Goal: Transaction & Acquisition: Purchase product/service

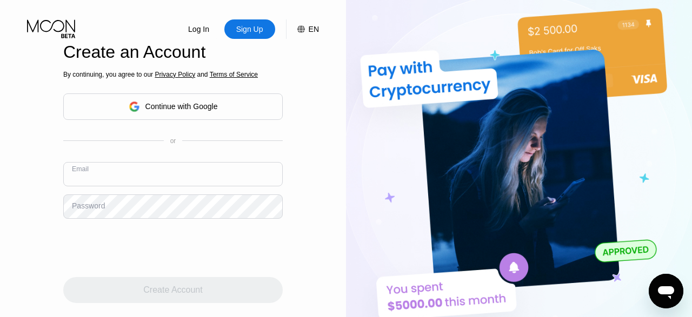
click at [158, 162] on input "text" at bounding box center [172, 174] width 219 height 24
type input "[EMAIL_ADDRESS][DOMAIN_NAME]"
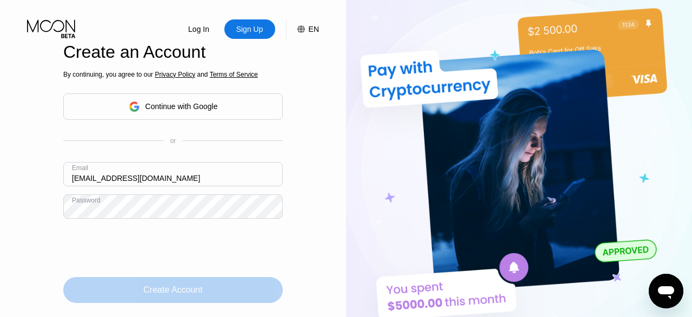
click at [192, 285] on div "Create Account" at bounding box center [172, 290] width 59 height 11
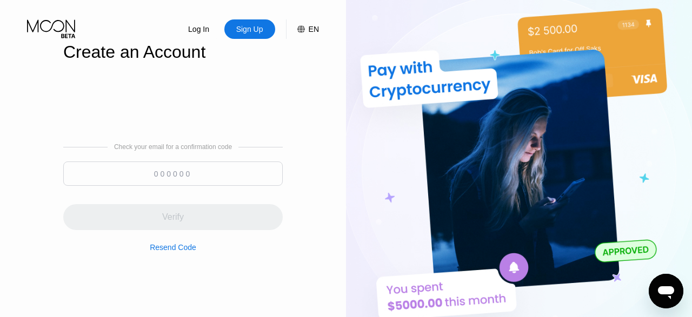
click at [182, 162] on input at bounding box center [172, 174] width 219 height 24
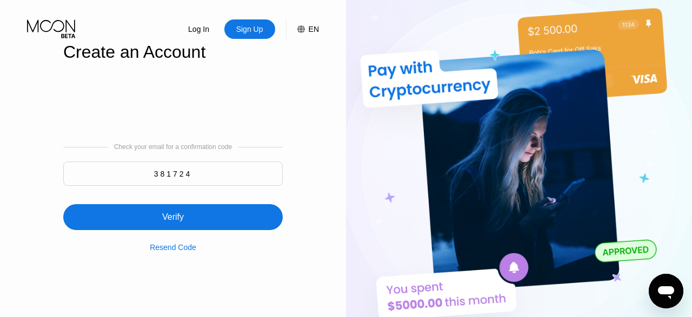
type input "381724"
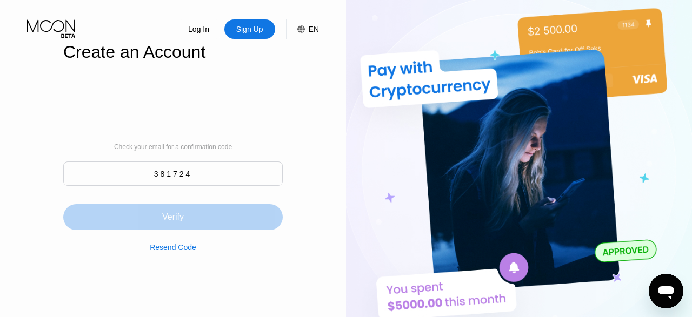
click at [177, 212] on div "Verify" at bounding box center [173, 217] width 22 height 11
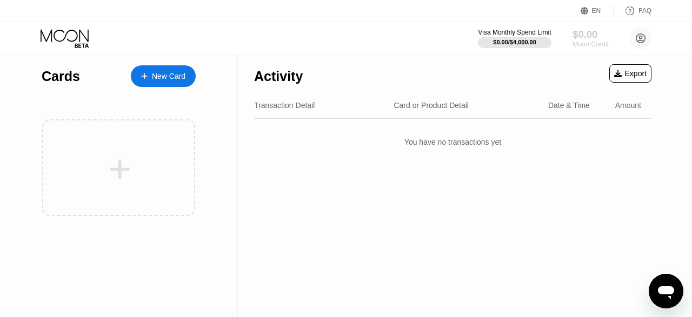
click at [594, 37] on div "$0.00" at bounding box center [590, 34] width 36 height 11
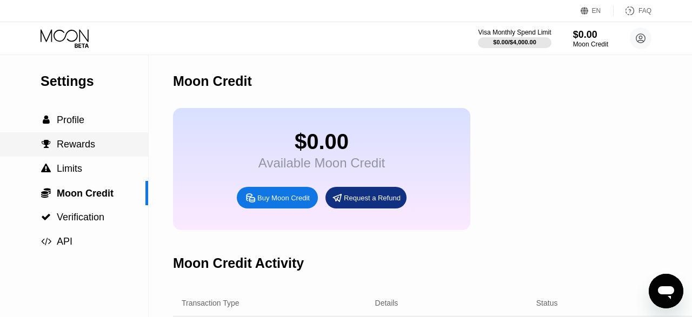
click at [83, 144] on span "Rewards" at bounding box center [76, 144] width 38 height 11
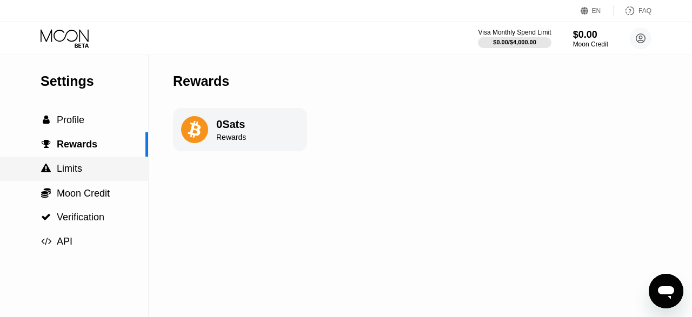
click at [78, 164] on div " Limits" at bounding box center [74, 169] width 148 height 24
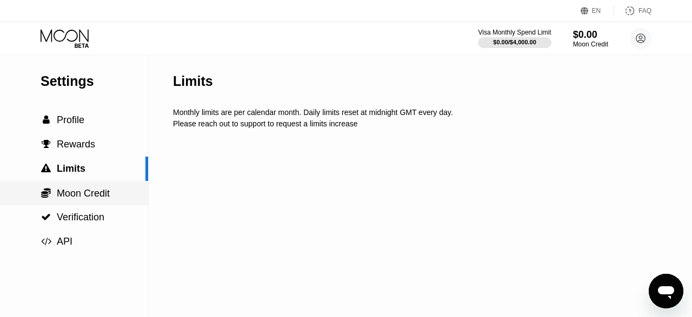
click at [81, 196] on span "Moon Credit" at bounding box center [83, 193] width 53 height 11
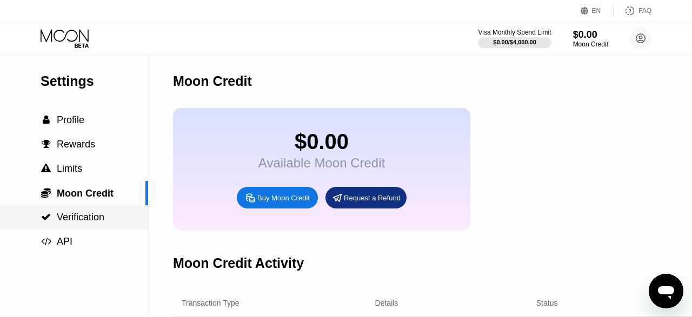
click at [88, 220] on span "Verification" at bounding box center [81, 217] width 48 height 11
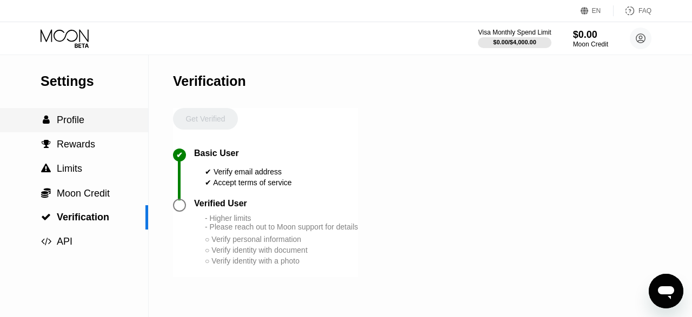
click at [63, 123] on span "Profile" at bounding box center [71, 120] width 28 height 11
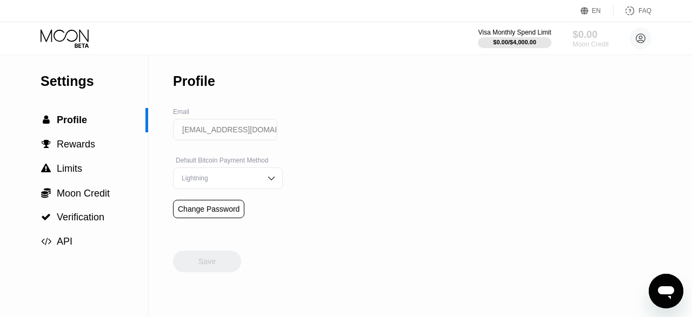
click at [579, 39] on div "$0.00" at bounding box center [590, 34] width 36 height 11
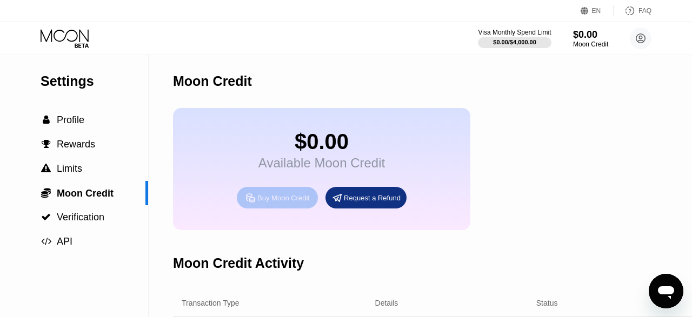
click at [303, 203] on div "Buy Moon Credit" at bounding box center [283, 198] width 52 height 9
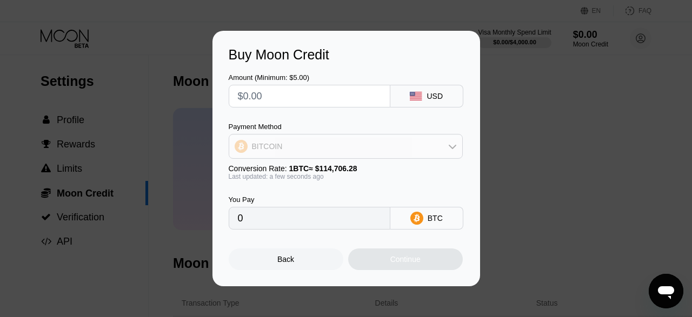
click at [316, 148] on div "BITCOIN" at bounding box center [345, 147] width 233 height 22
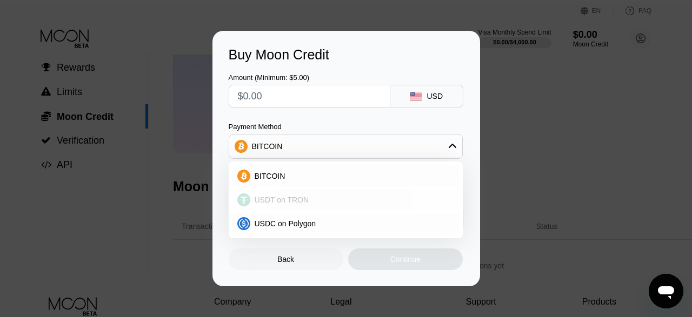
scroll to position [82, 0]
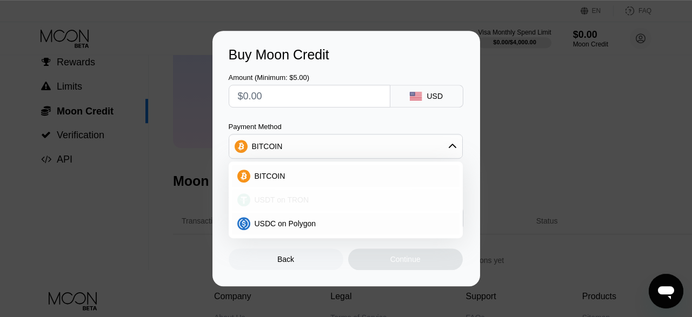
click at [317, 201] on div "USDT on TRON" at bounding box center [352, 200] width 204 height 9
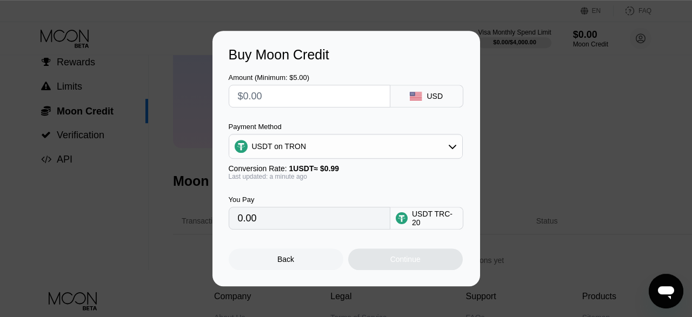
click at [314, 152] on div "USDT on TRON" at bounding box center [345, 147] width 233 height 22
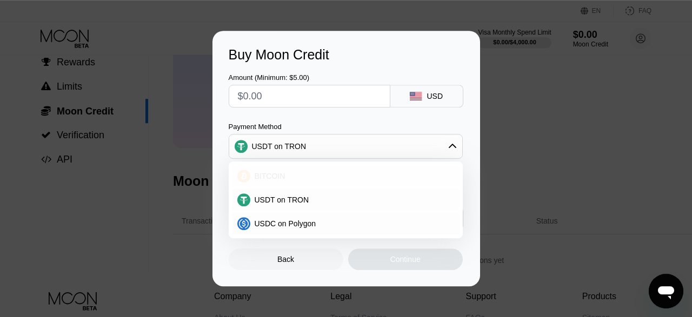
click at [306, 170] on div "BITCOIN" at bounding box center [346, 176] width 228 height 22
type input "0"
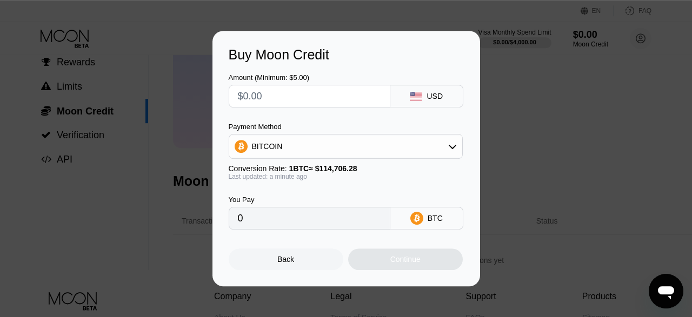
click at [279, 98] on input "text" at bounding box center [309, 96] width 143 height 22
type input "$3"
type input "0.00002616"
type input "$35"
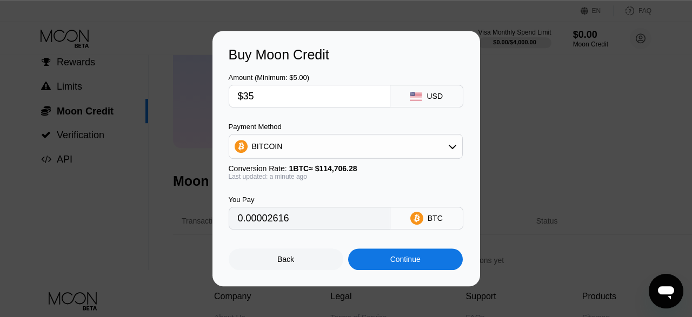
type input "0.00030513"
type input "$35"
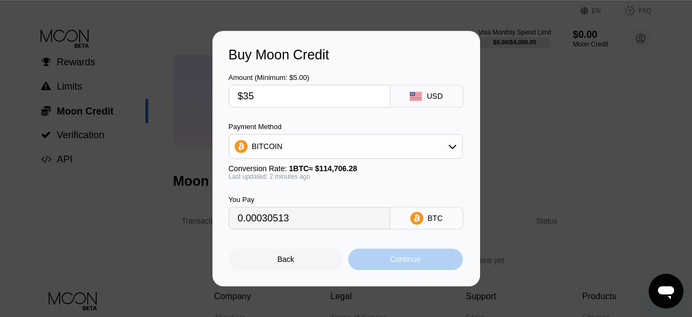
click at [412, 264] on div "Continue" at bounding box center [405, 259] width 30 height 9
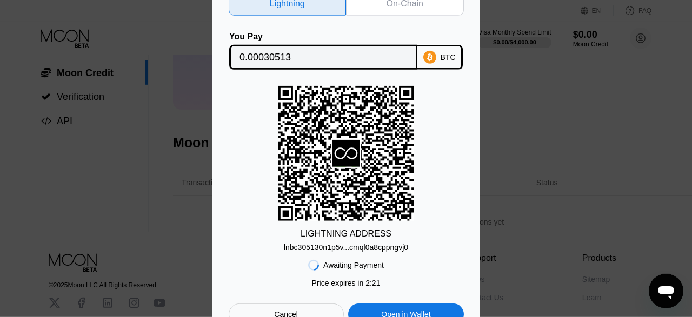
scroll to position [119, 0]
drag, startPoint x: 419, startPoint y: 84, endPoint x: 430, endPoint y: 143, distance: 60.5
click at [430, 143] on div "Lightning On-Chain You Pay 0.00030513 BTC LIGHTNING ADDRESS lnbc305130n1p5v...c…" at bounding box center [346, 159] width 235 height 334
click at [405, 9] on div "On-Chain" at bounding box center [405, 4] width 118 height 24
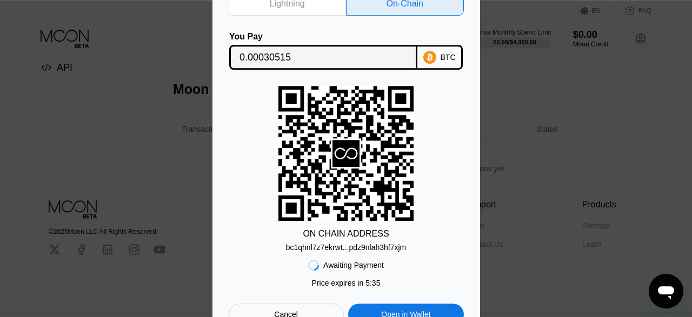
scroll to position [174, 0]
click at [460, 163] on div "ON CHAIN ADDRESS bc1qhnl7z7ekrwt...pdz9nlah3hf7xjm" at bounding box center [346, 169] width 235 height 166
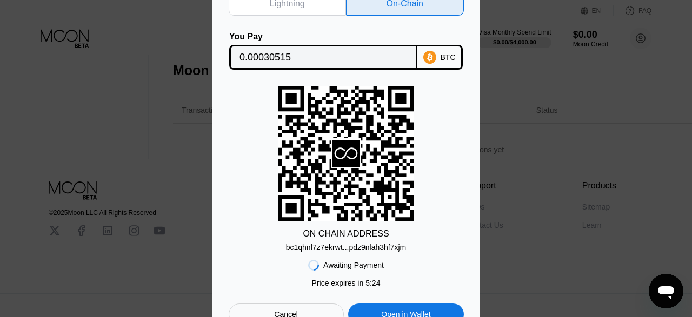
click at [394, 308] on div "Open in Wallet" at bounding box center [405, 315] width 115 height 22
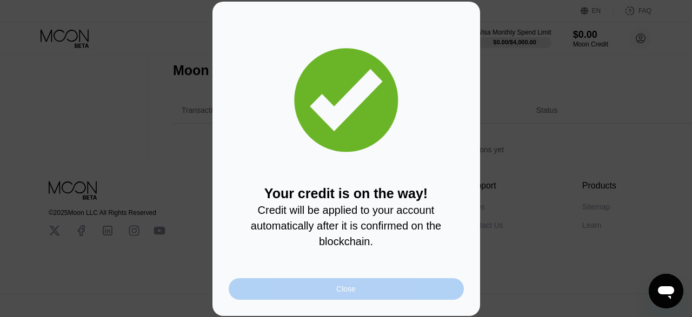
click at [359, 294] on div "Close" at bounding box center [346, 289] width 235 height 22
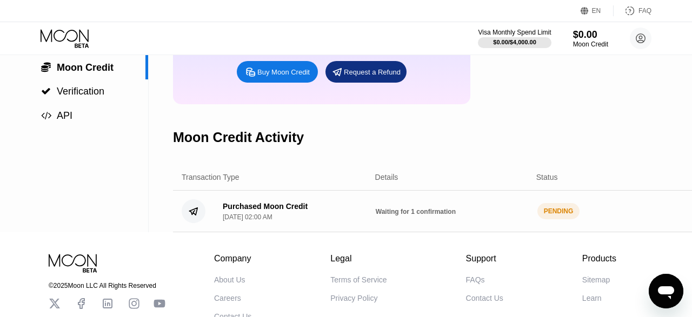
scroll to position [126, 0]
click at [123, 126] on div " API" at bounding box center [74, 115] width 148 height 24
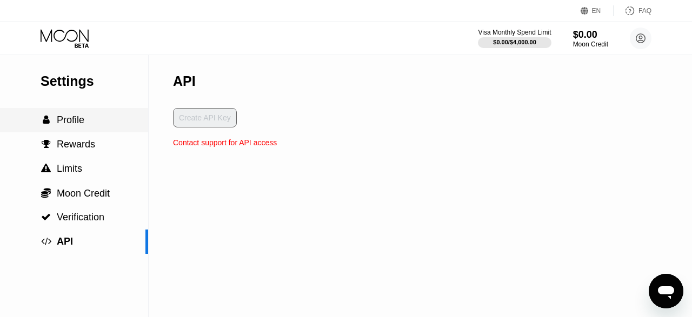
click at [94, 125] on div " Profile" at bounding box center [74, 120] width 148 height 11
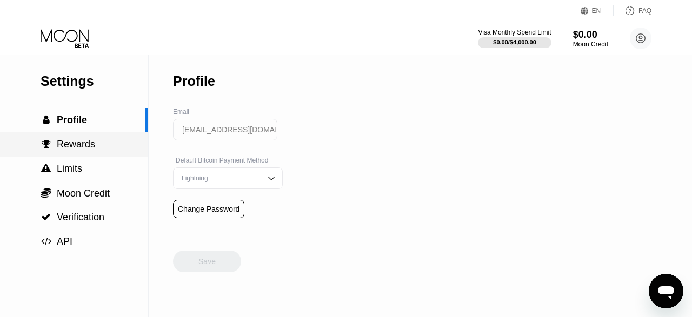
click at [94, 148] on div " Rewards" at bounding box center [74, 144] width 148 height 11
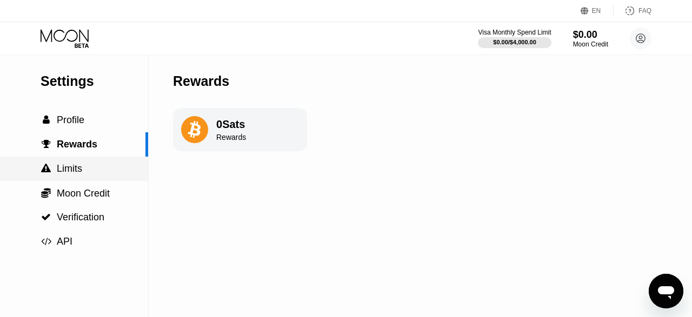
click at [81, 172] on span "Limits" at bounding box center [69, 168] width 25 height 11
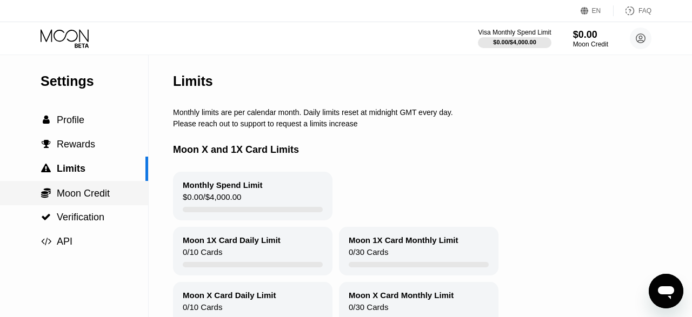
click at [89, 199] on span "Moon Credit" at bounding box center [83, 193] width 53 height 11
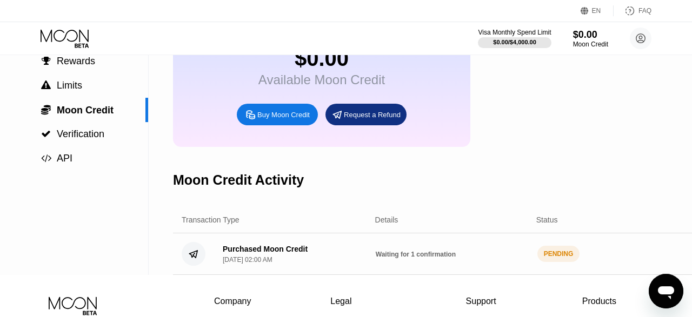
scroll to position [82, 0]
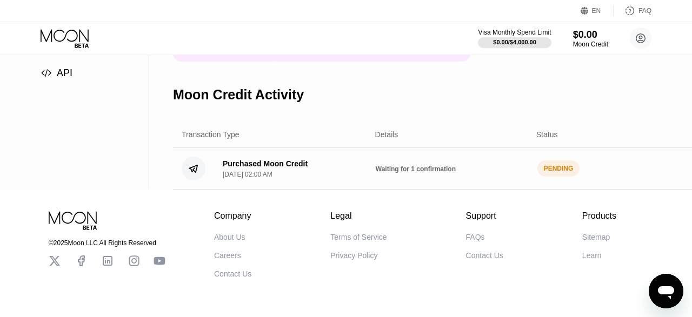
scroll to position [170, 0]
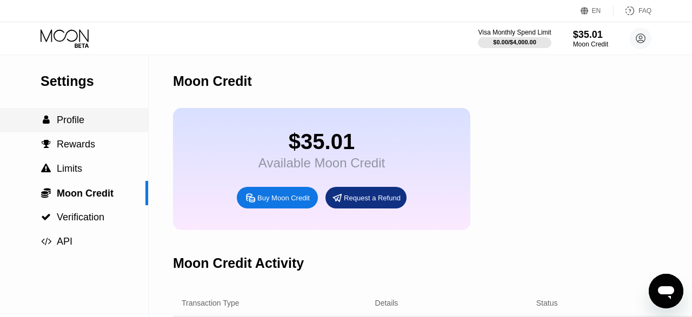
click at [90, 121] on div " Profile" at bounding box center [74, 120] width 148 height 11
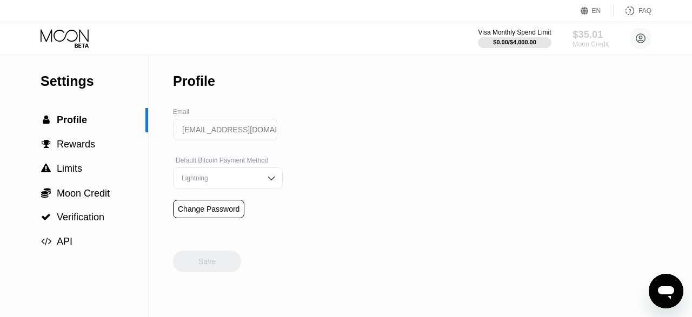
click at [573, 33] on div "$35.01" at bounding box center [590, 34] width 36 height 11
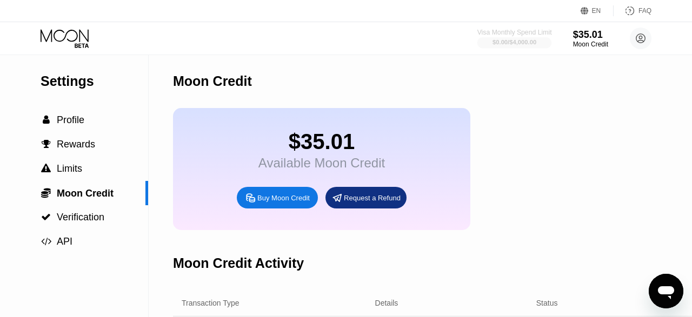
click at [526, 39] on div "$0.00 / $4,000.00" at bounding box center [514, 42] width 44 height 6
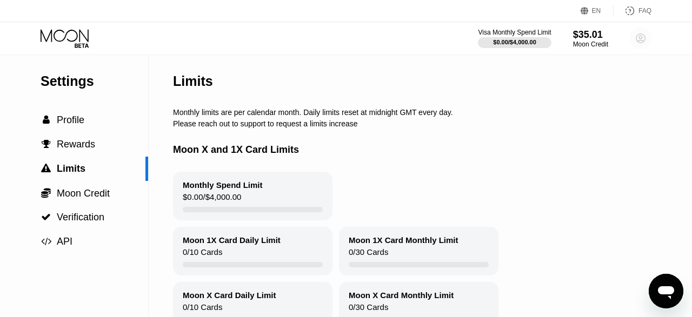
click at [644, 45] on circle at bounding box center [641, 39] width 22 height 22
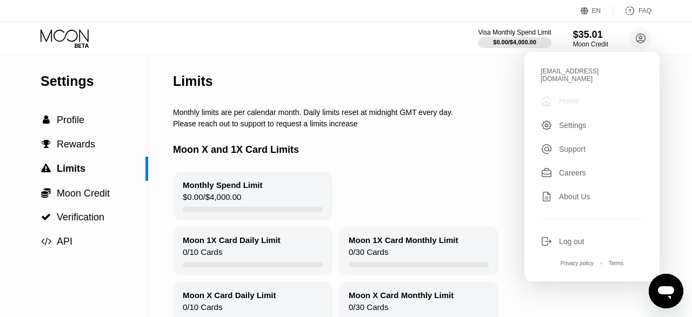
click at [569, 97] on div "Home" at bounding box center [569, 101] width 20 height 9
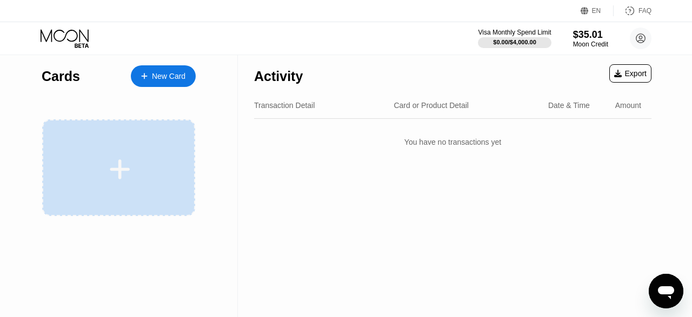
click at [124, 170] on icon at bounding box center [120, 169] width 20 height 20
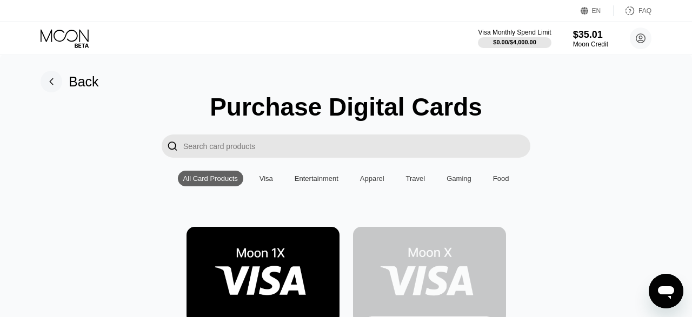
click at [48, 82] on rect at bounding box center [52, 82] width 22 height 22
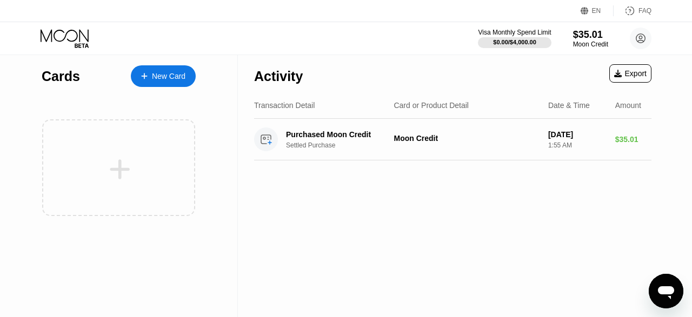
click at [161, 81] on div "New Card" at bounding box center [169, 76] width 34 height 9
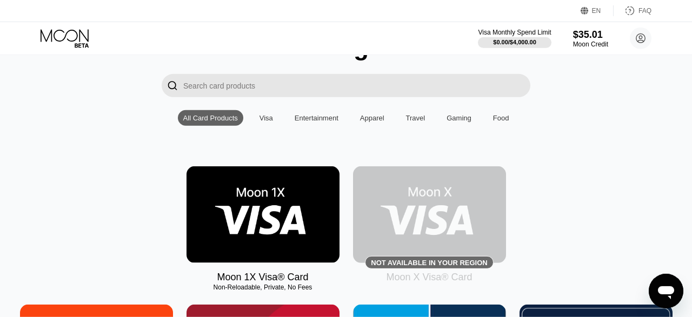
scroll to position [64, 0]
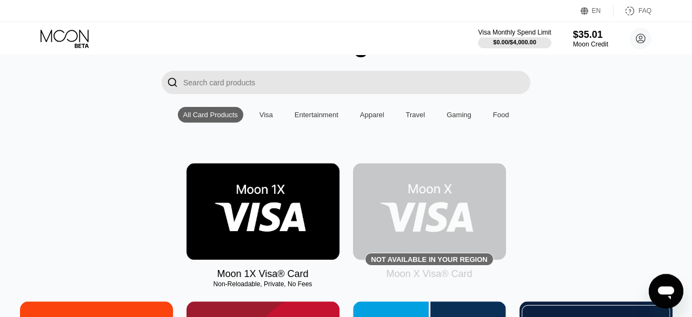
click at [269, 119] on div "Visa" at bounding box center [266, 115] width 14 height 8
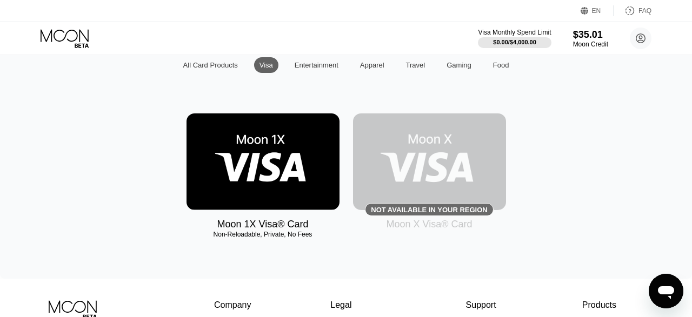
scroll to position [124, 0]
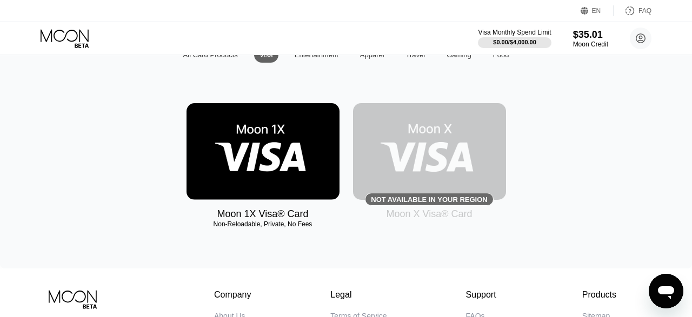
click at [269, 149] on img at bounding box center [262, 151] width 153 height 97
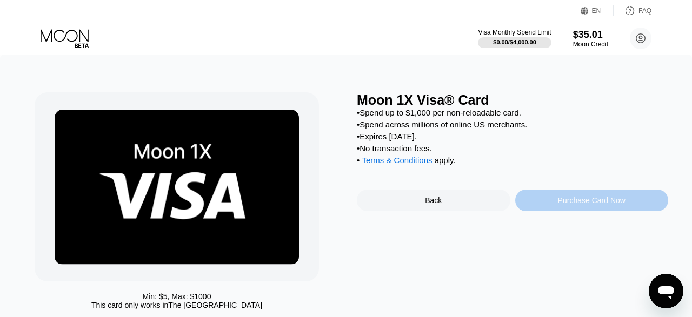
click at [561, 205] on div "Purchase Card Now" at bounding box center [592, 200] width 68 height 9
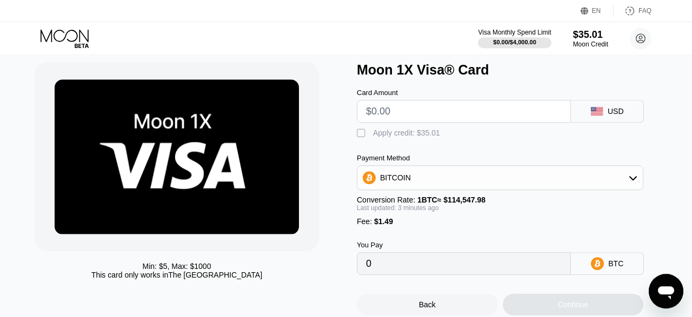
scroll to position [26, 0]
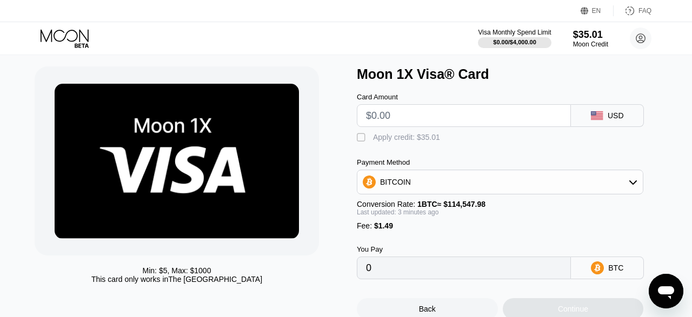
click at [360, 142] on div "" at bounding box center [362, 137] width 11 height 11
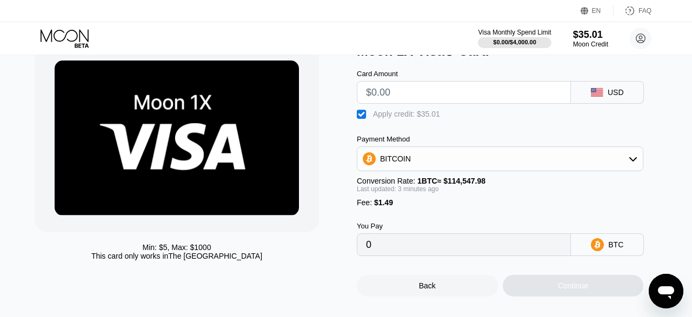
scroll to position [49, 0]
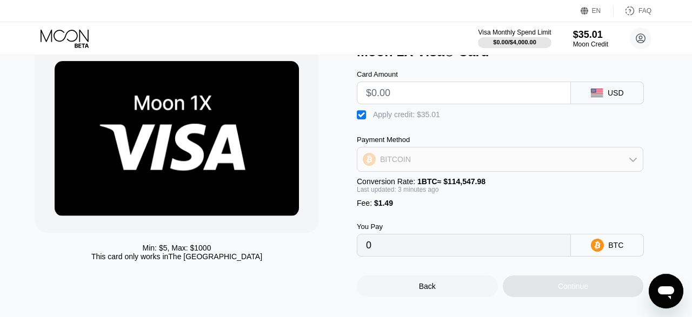
click at [447, 163] on div "BITCOIN" at bounding box center [499, 160] width 285 height 22
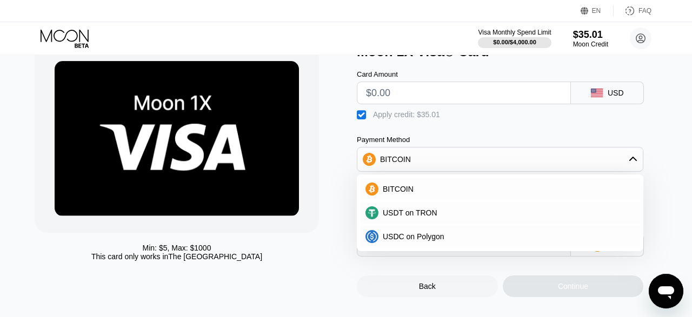
click at [447, 163] on div "BITCOIN" at bounding box center [499, 160] width 285 height 22
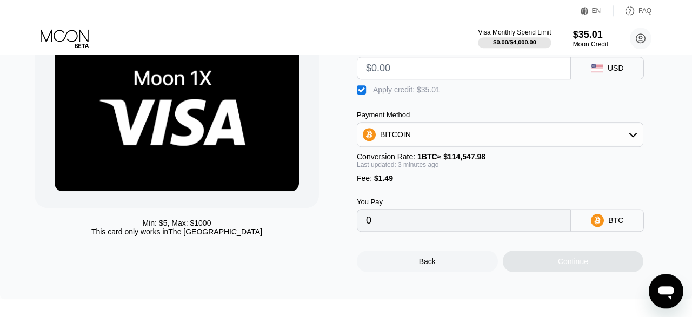
scroll to position [74, 0]
click at [393, 231] on input "0" at bounding box center [464, 221] width 196 height 22
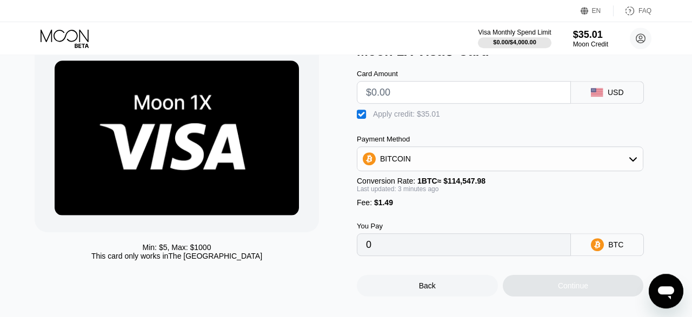
scroll to position [44, 0]
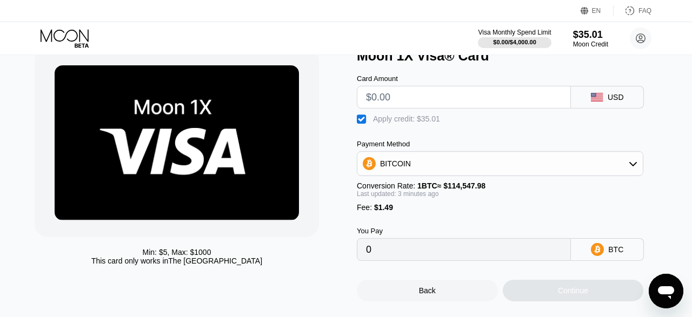
click at [409, 103] on input "text" at bounding box center [464, 97] width 196 height 22
type input "$35"
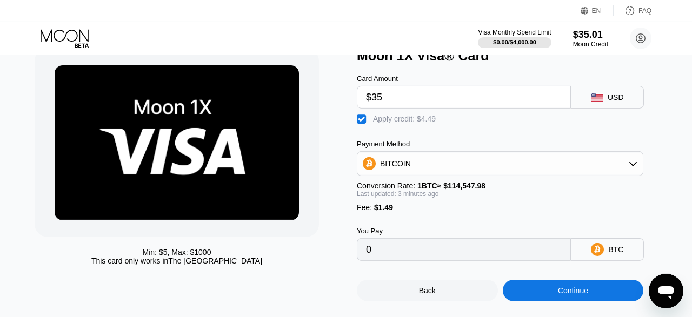
type input "0.00001292"
type input "$35.01"
type input "0.00001301"
type input "$35.01"
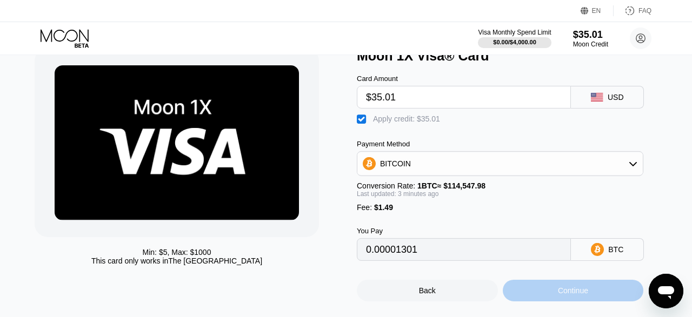
click at [525, 302] on div "Continue" at bounding box center [573, 291] width 141 height 22
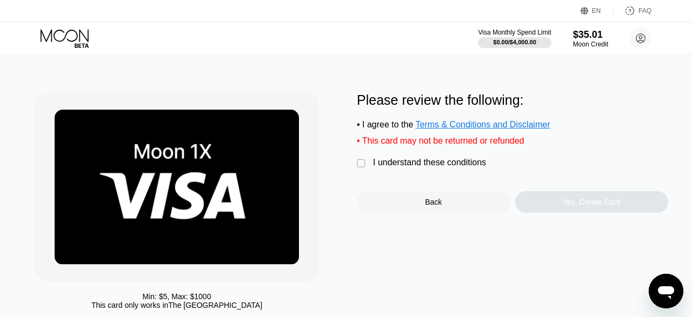
click at [365, 169] on div "" at bounding box center [362, 163] width 11 height 11
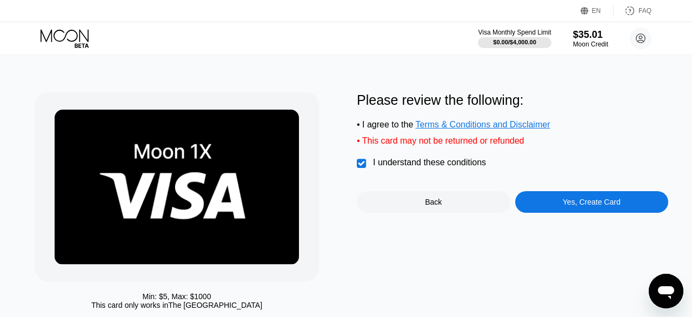
click at [579, 206] on div "Yes, Create Card" at bounding box center [592, 202] width 58 height 9
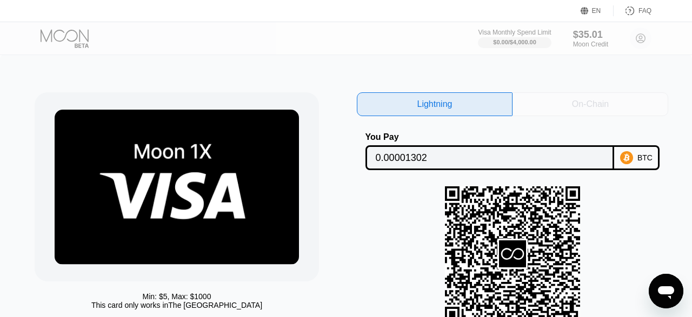
click at [577, 105] on div "On-Chain" at bounding box center [590, 104] width 37 height 11
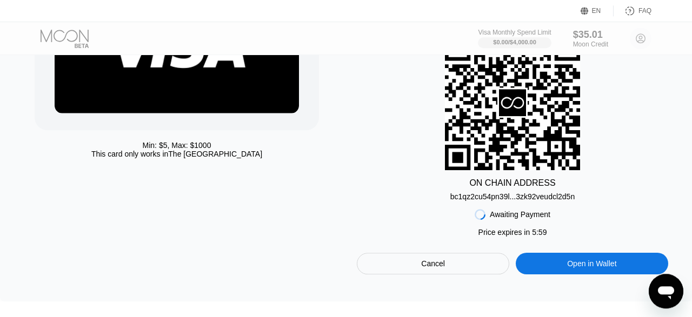
scroll to position [150, 0]
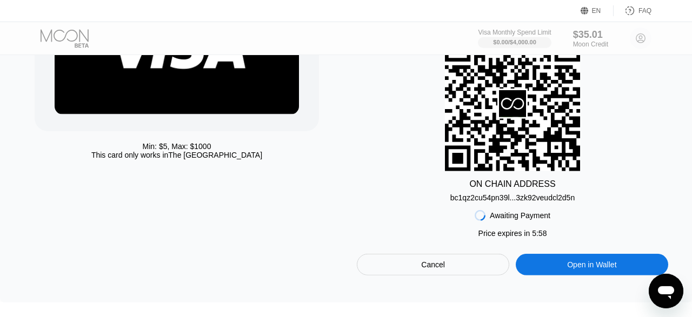
click at [446, 269] on div "Cancel" at bounding box center [433, 265] width 152 height 22
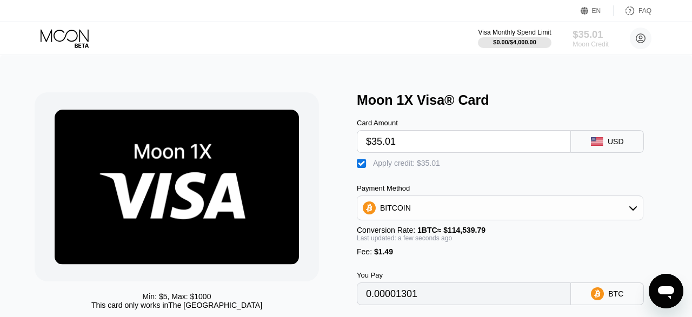
click at [597, 41] on div "Moon Credit" at bounding box center [590, 45] width 36 height 8
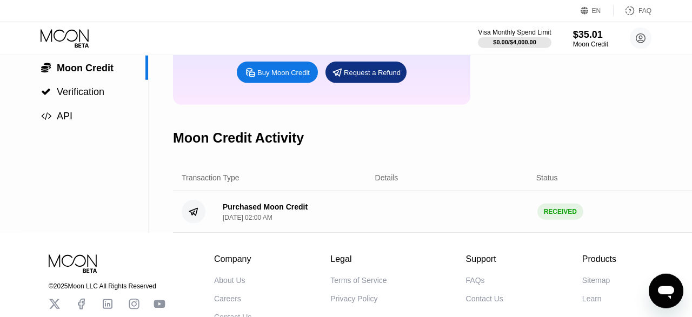
scroll to position [126, 0]
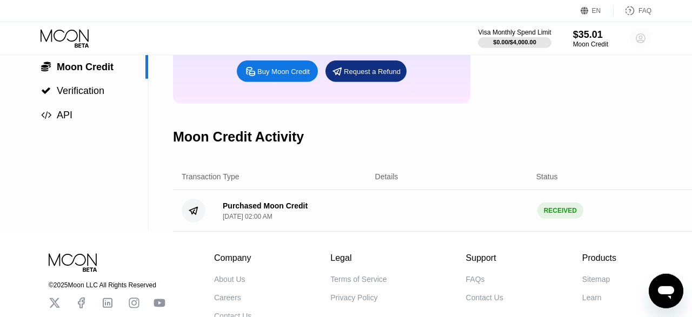
click at [642, 39] on circle at bounding box center [641, 39] width 22 height 22
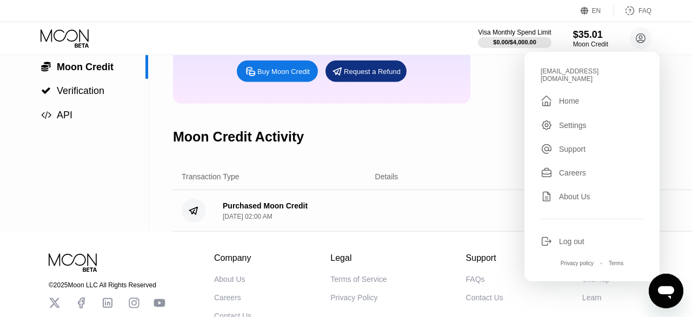
click at [579, 97] on div "Home" at bounding box center [569, 101] width 20 height 9
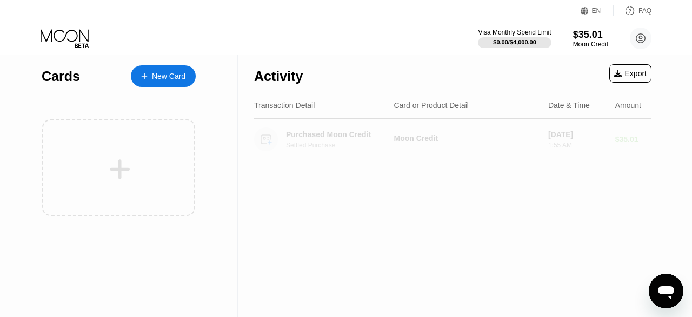
click at [307, 145] on div "Settled Purchase" at bounding box center [345, 146] width 118 height 8
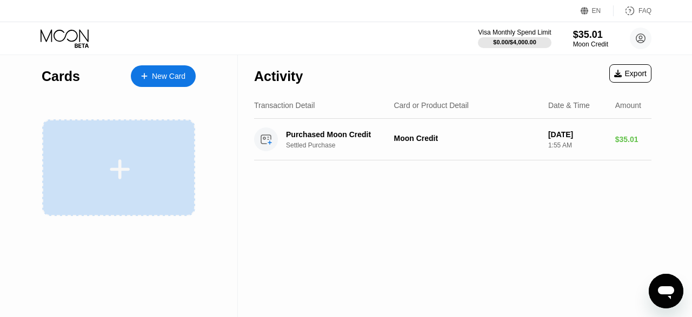
click at [147, 161] on div at bounding box center [120, 169] width 134 height 24
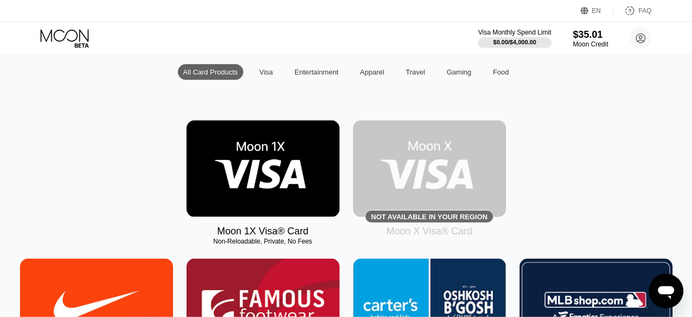
scroll to position [109, 0]
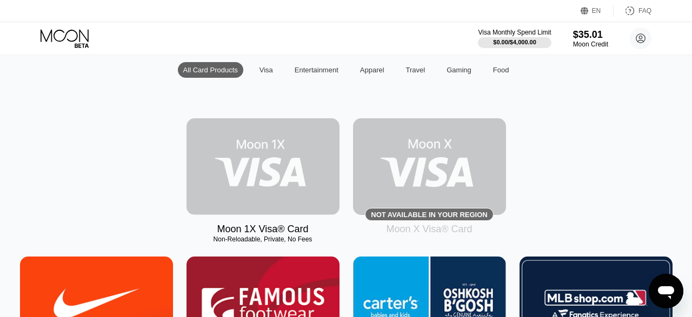
click at [262, 181] on img at bounding box center [262, 166] width 153 height 97
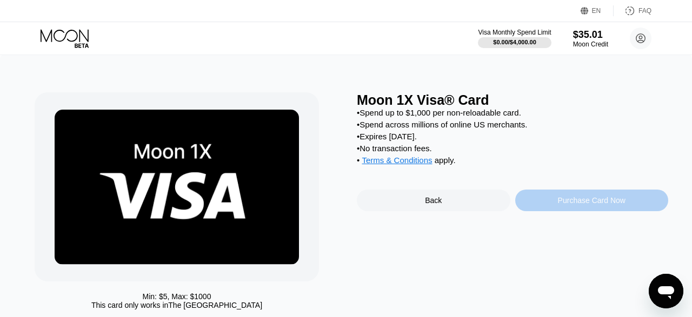
click at [545, 211] on div "Purchase Card Now" at bounding box center [592, 201] width 154 height 22
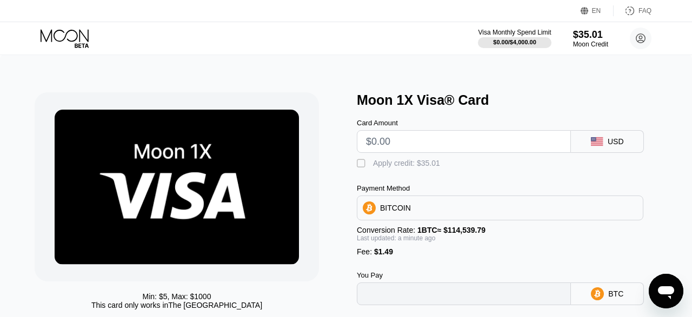
type input "0"
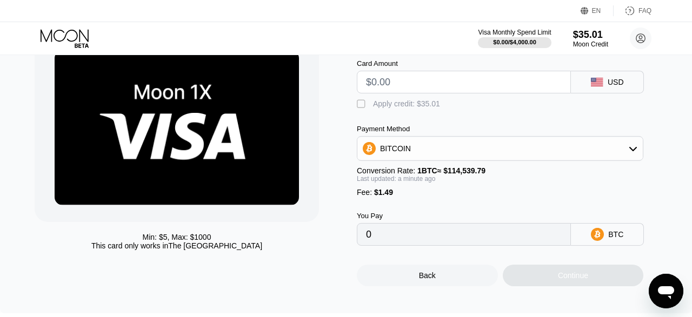
scroll to position [59, 0]
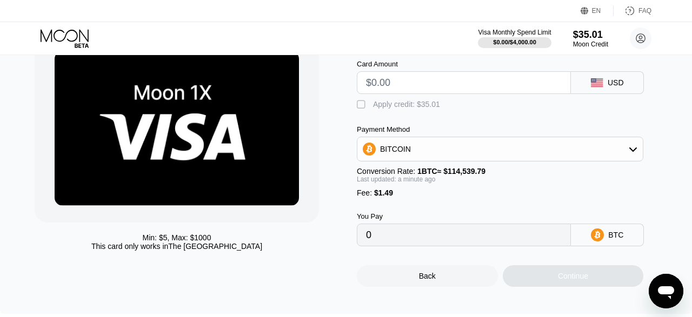
click at [357, 110] on div "" at bounding box center [362, 104] width 11 height 11
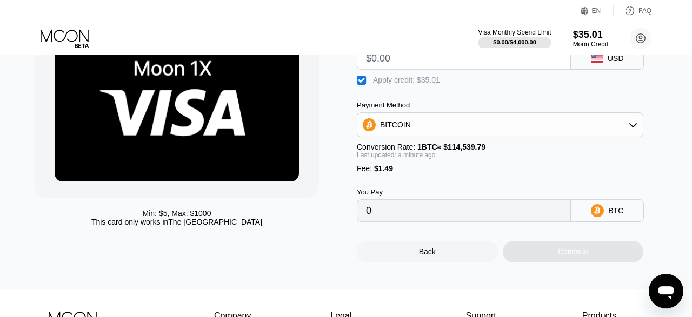
scroll to position [81, 0]
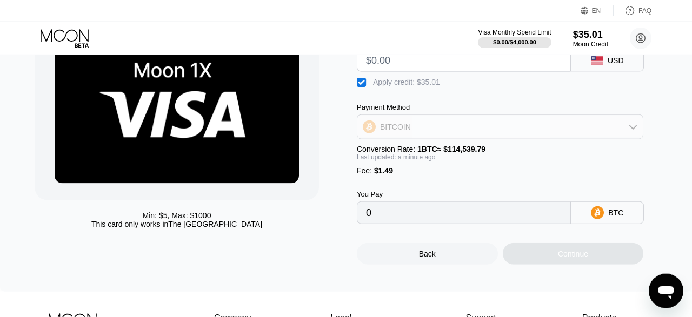
click at [444, 129] on div "BITCOIN" at bounding box center [499, 127] width 285 height 22
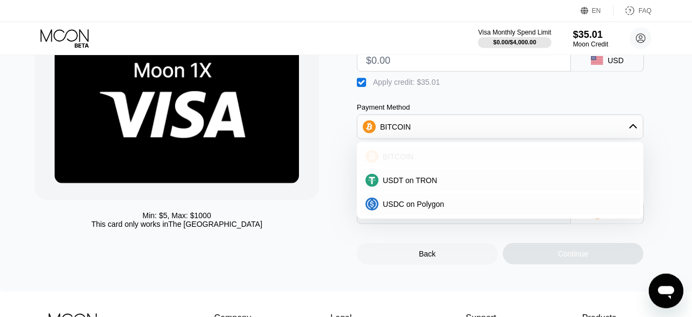
click at [419, 161] on div "BITCOIN" at bounding box center [506, 156] width 256 height 9
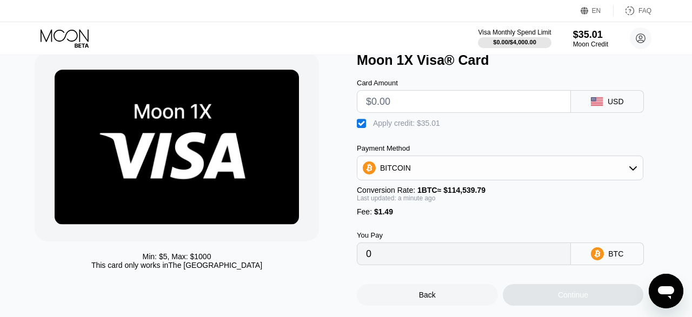
scroll to position [0, 0]
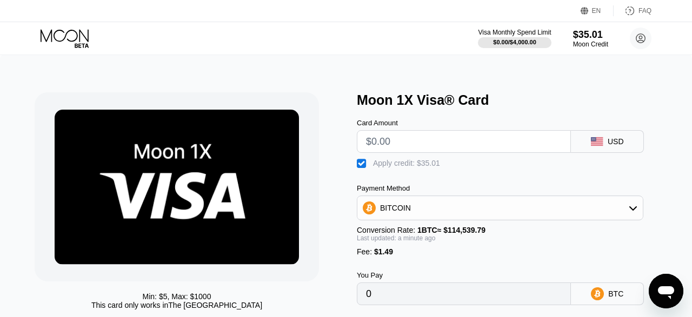
click at [415, 145] on input "text" at bounding box center [464, 142] width 196 height 22
click at [424, 168] on div "Apply credit: $35.01" at bounding box center [406, 163] width 67 height 9
click at [606, 146] on div "USD" at bounding box center [607, 141] width 73 height 23
click at [595, 41] on div "Moon Credit" at bounding box center [590, 45] width 36 height 8
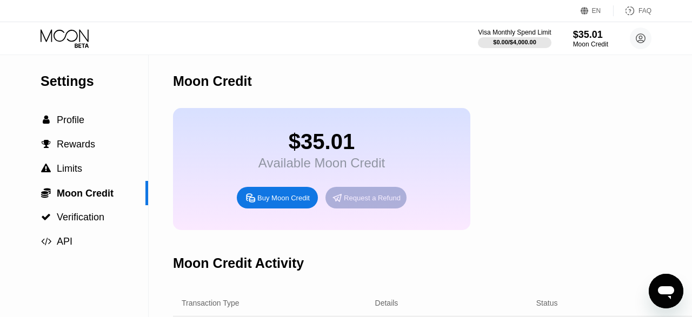
click at [341, 204] on icon at bounding box center [336, 197] width 11 height 11
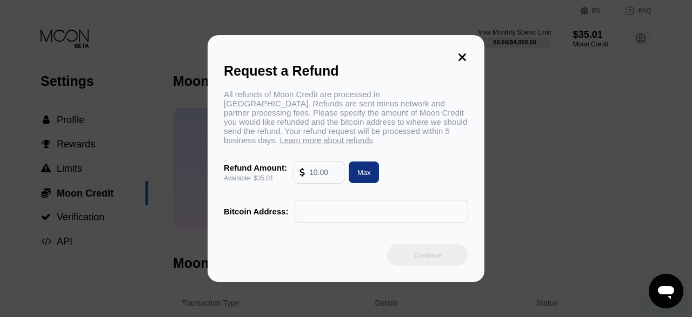
click at [358, 174] on div "Max" at bounding box center [364, 172] width 14 height 9
type input "35.01"
click at [339, 218] on input "text" at bounding box center [382, 212] width 162 height 22
paste input "17QeFB5tQdG5oHiZYLP62nUxNdi5q5QTGp"
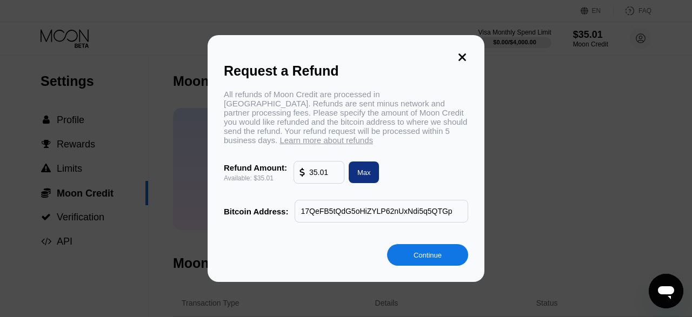
type input "17QeFB5tQdG5oHiZYLP62nUxNdi5q5QTGp"
click at [416, 264] on div "Continue" at bounding box center [427, 255] width 81 height 22
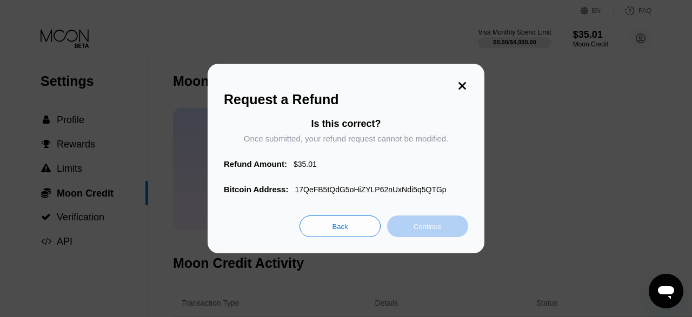
click at [415, 236] on div "Continue" at bounding box center [427, 227] width 81 height 22
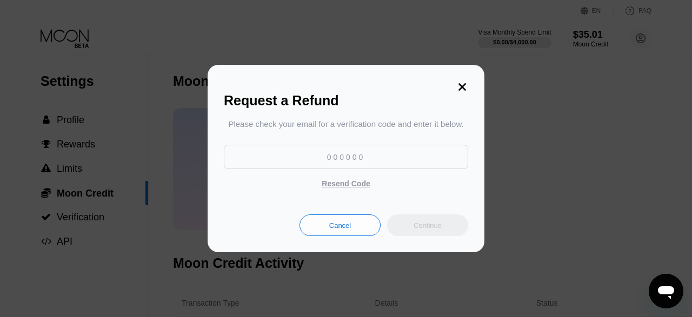
click at [341, 162] on input at bounding box center [346, 157] width 244 height 24
click at [430, 230] on div "Continue" at bounding box center [427, 225] width 28 height 9
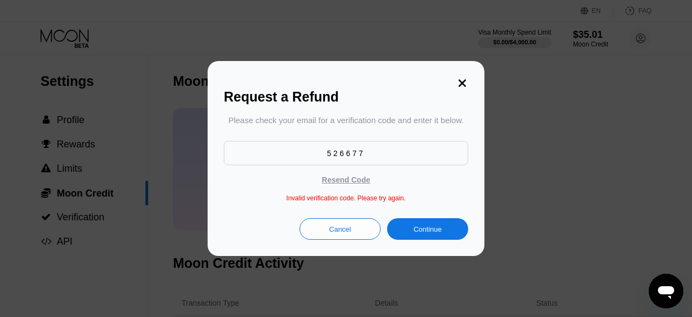
click at [410, 163] on input "526677" at bounding box center [346, 153] width 244 height 24
type input "526776"
click at [446, 237] on div "Continue" at bounding box center [427, 229] width 81 height 22
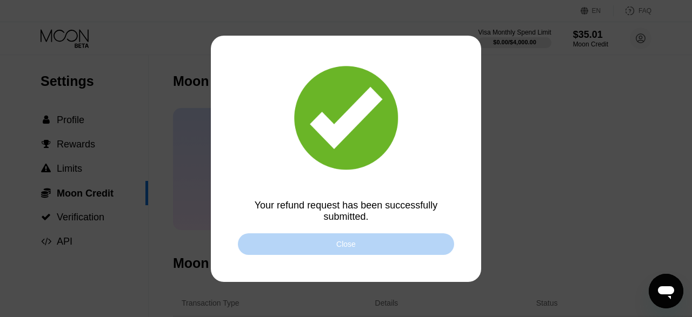
click at [411, 241] on div "Close" at bounding box center [346, 245] width 216 height 22
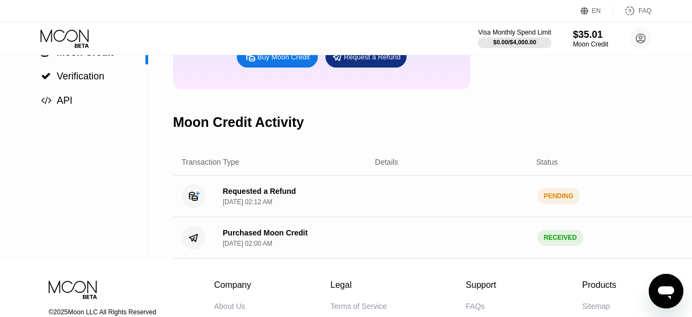
scroll to position [142, 0]
